Goal: Information Seeking & Learning: Learn about a topic

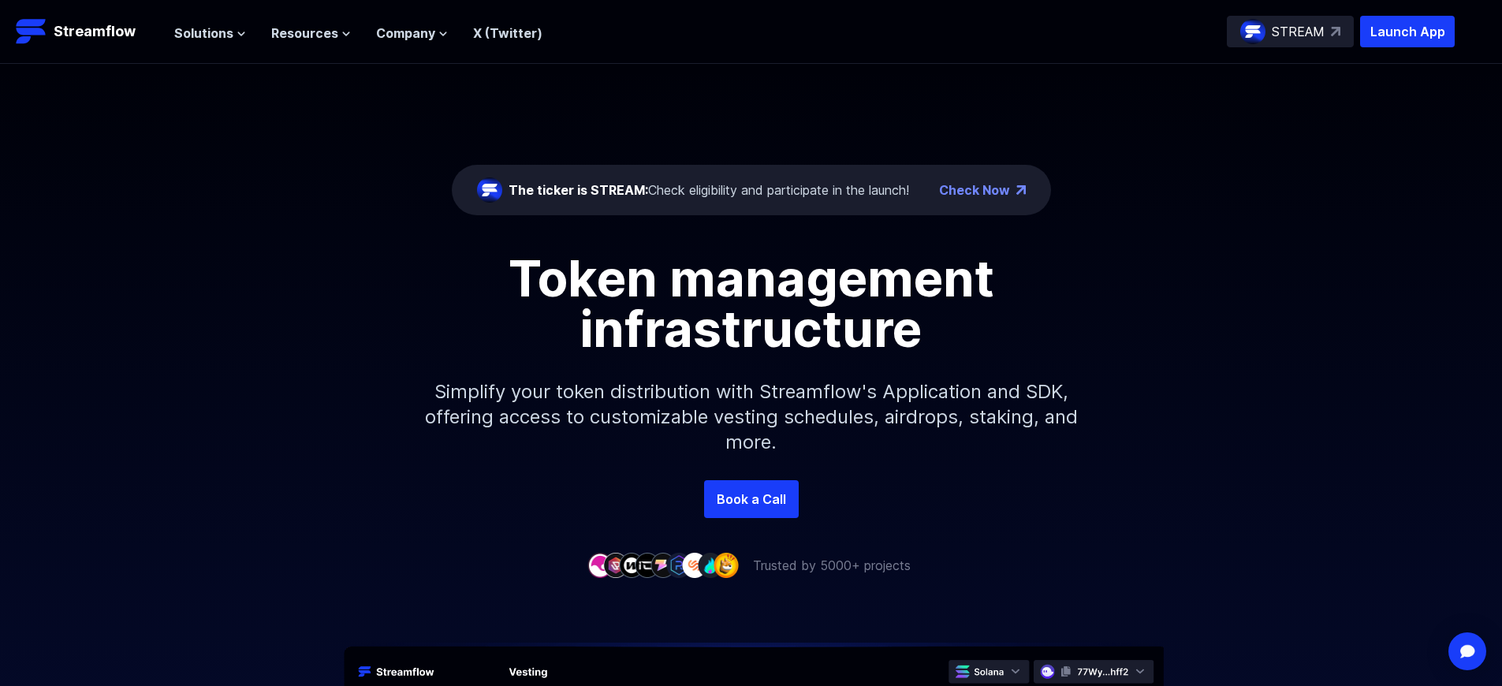
click at [1407, 32] on p "Launch App" at bounding box center [1407, 32] width 95 height 32
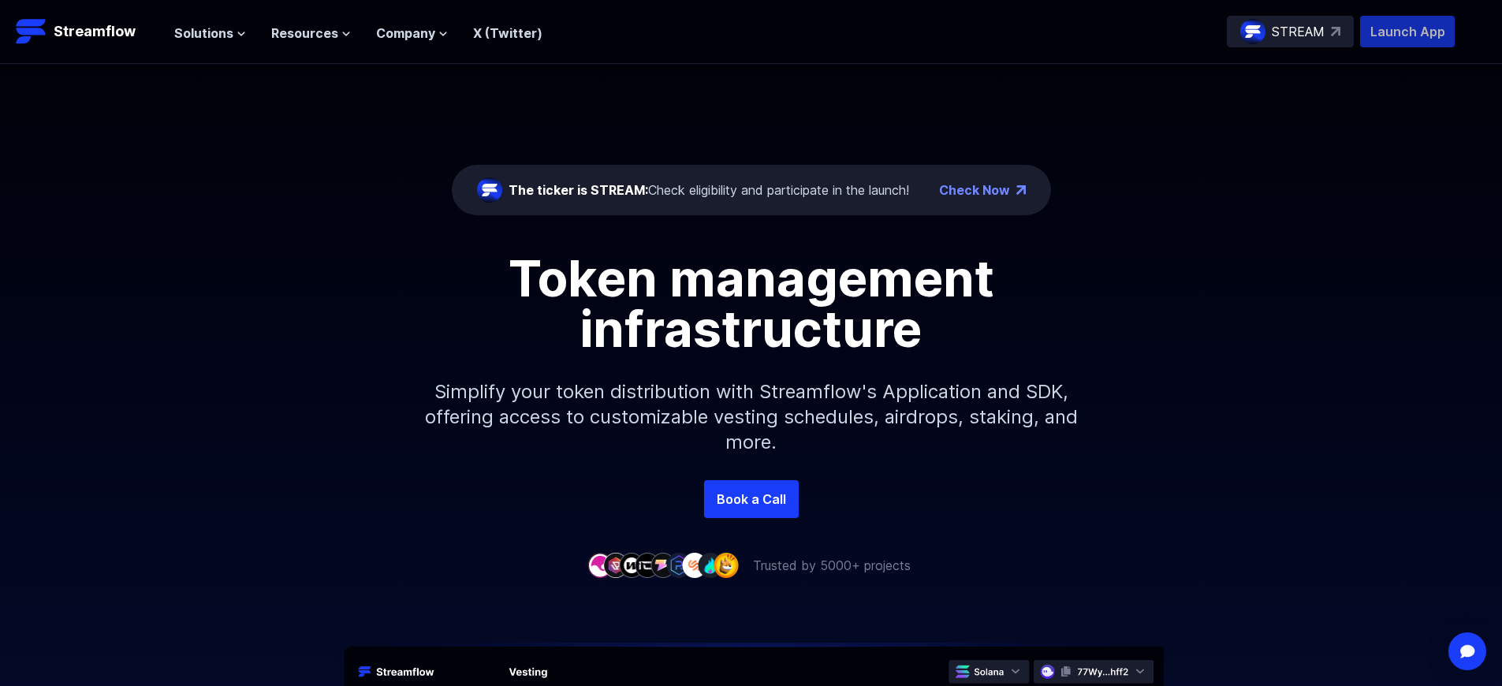
click at [1407, 32] on p "Launch App" at bounding box center [1407, 32] width 95 height 32
